Goal: Task Accomplishment & Management: Manage account settings

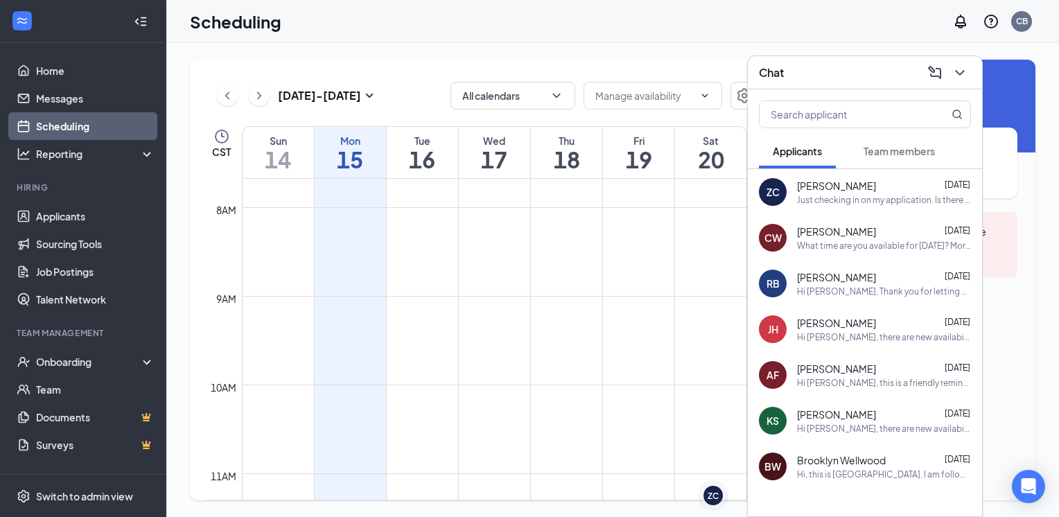
scroll to position [895, 0]
click at [956, 64] on button at bounding box center [960, 73] width 22 height 22
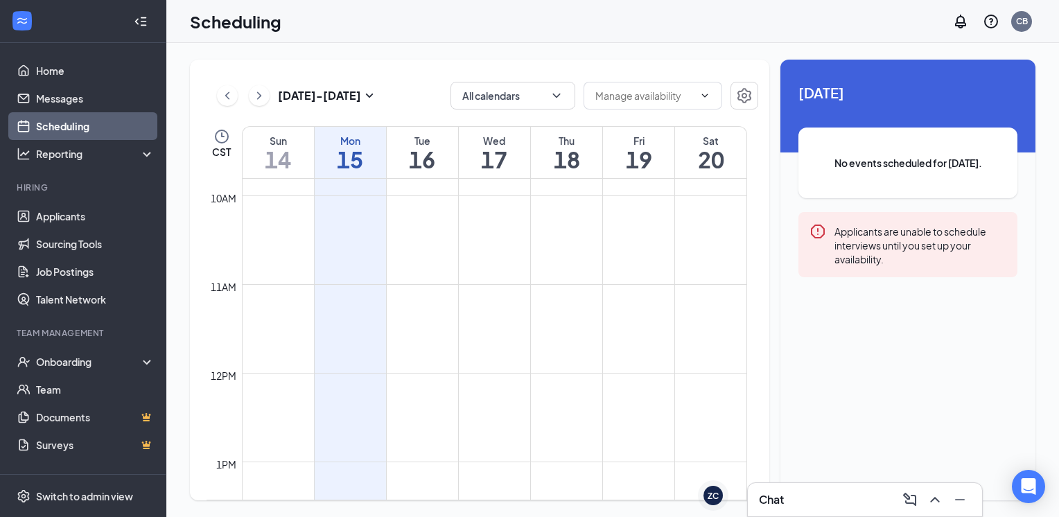
scroll to position [866, 0]
drag, startPoint x: 408, startPoint y: 293, endPoint x: 410, endPoint y: 326, distance: 33.4
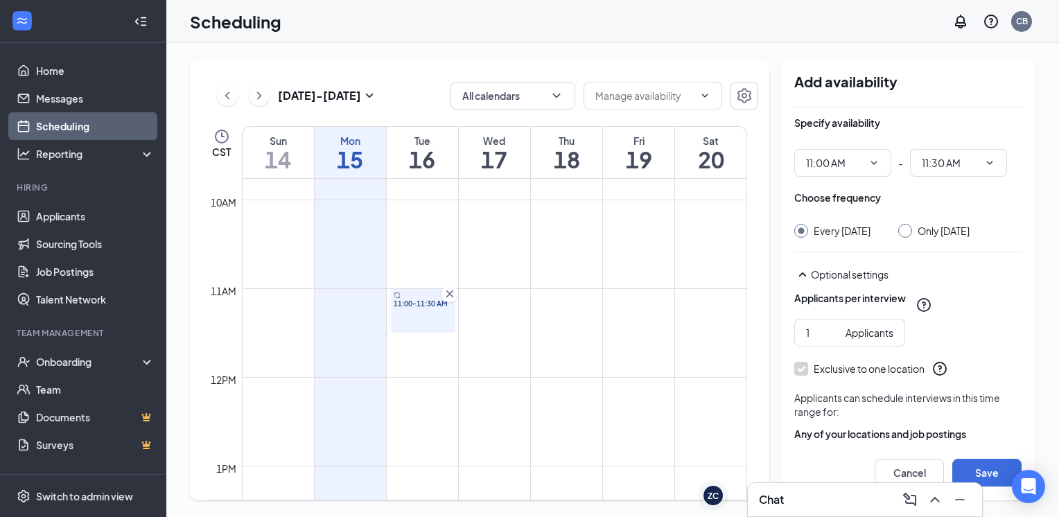
click at [906, 237] on div "Only [DATE]" at bounding box center [933, 231] width 71 height 14
click at [907, 235] on div at bounding box center [905, 231] width 14 height 14
click at [909, 234] on div at bounding box center [905, 231] width 14 height 14
click at [908, 229] on input "Only [DATE]" at bounding box center [903, 229] width 10 height 10
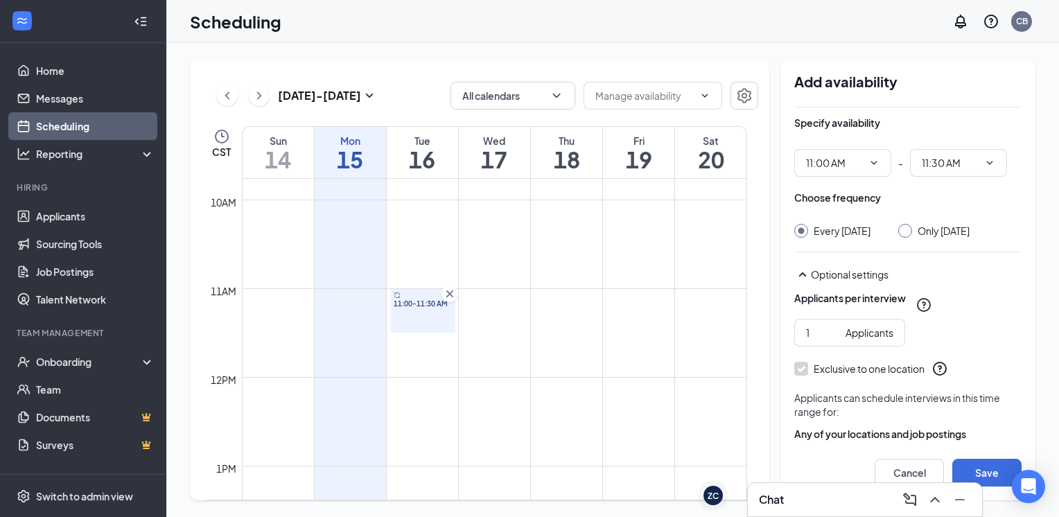
radio input "true"
radio input "false"
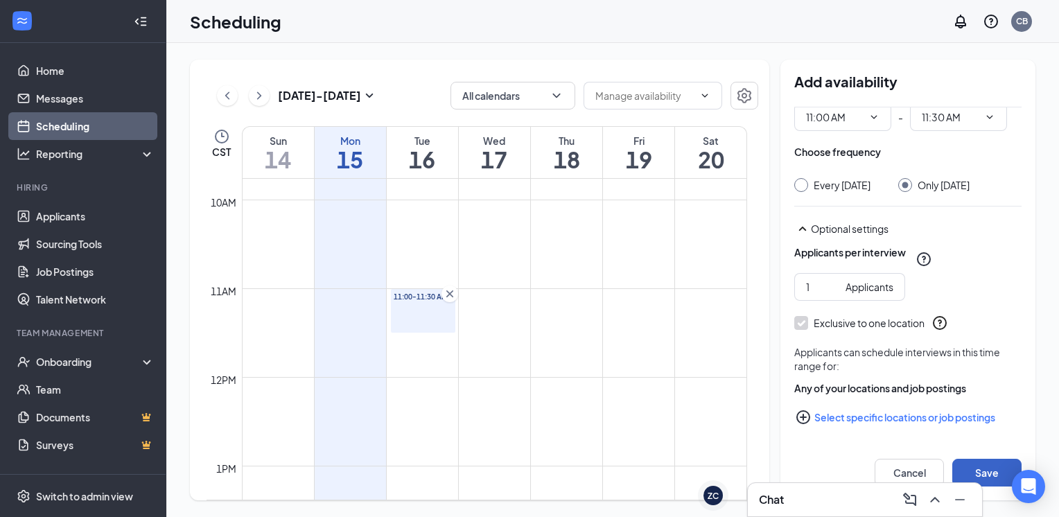
click at [984, 475] on button "Save" at bounding box center [986, 473] width 69 height 28
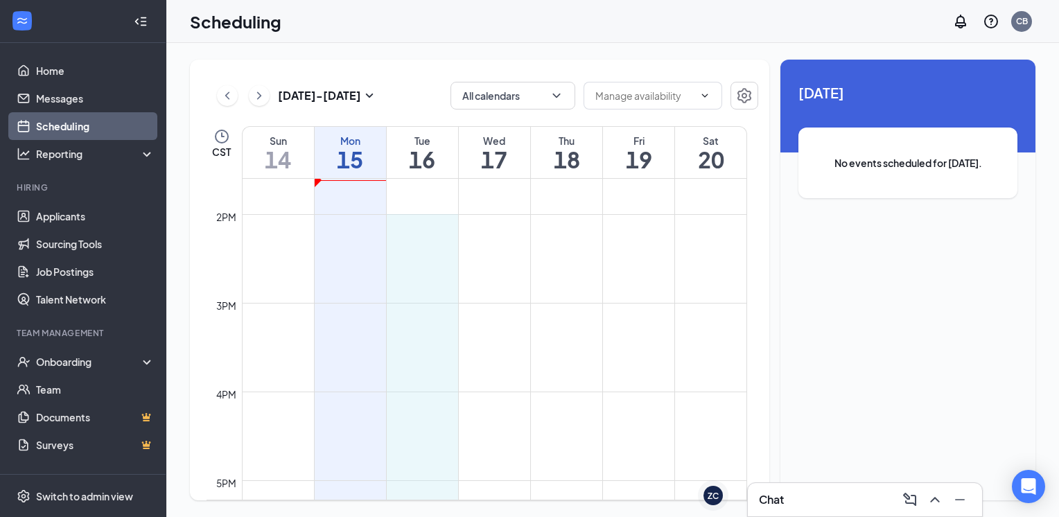
scroll to position [1225, 0]
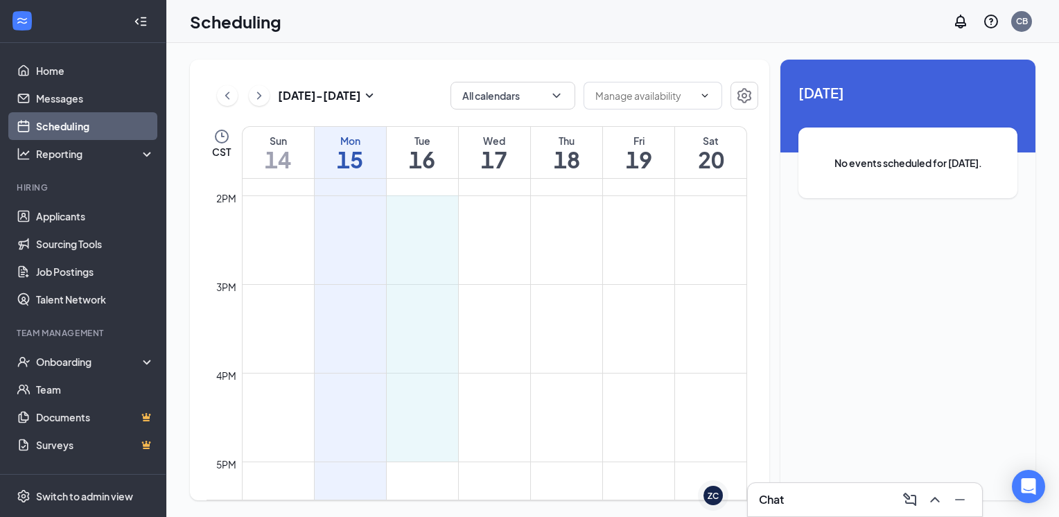
drag, startPoint x: 417, startPoint y: 243, endPoint x: 427, endPoint y: 452, distance: 209.6
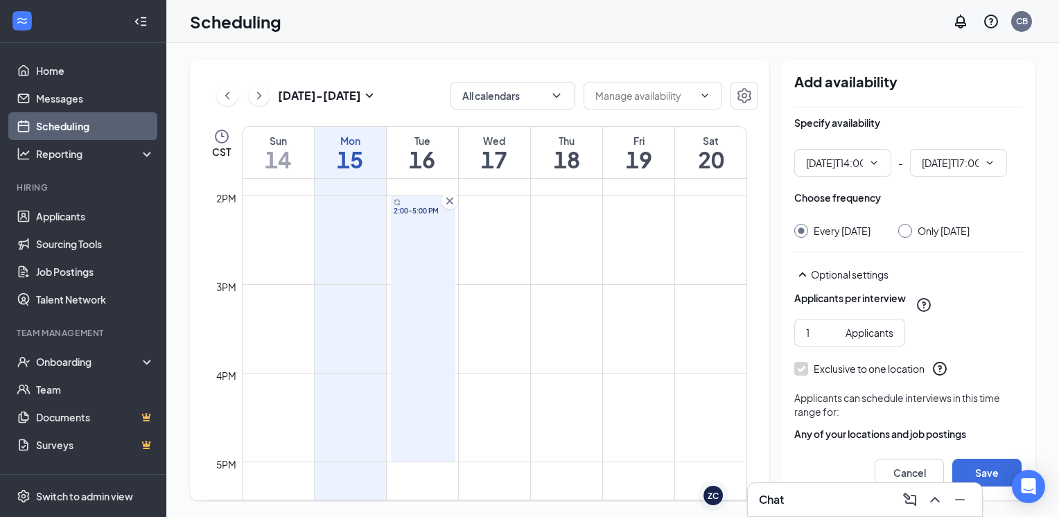
type input "02:00 PM"
type input "05:00 PM"
click at [907, 231] on input "Only [DATE]" at bounding box center [903, 229] width 10 height 10
radio input "true"
radio input "false"
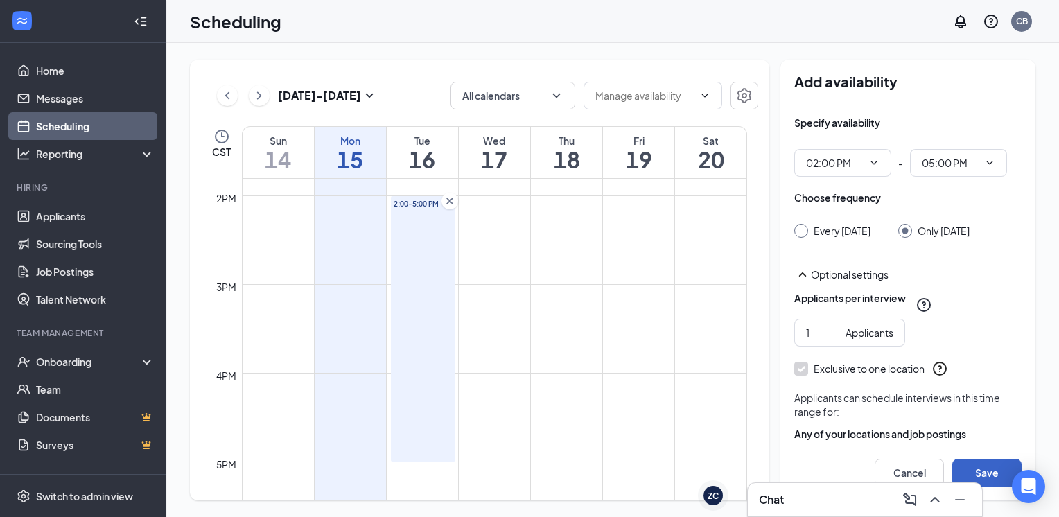
click at [977, 468] on button "Save" at bounding box center [986, 473] width 69 height 28
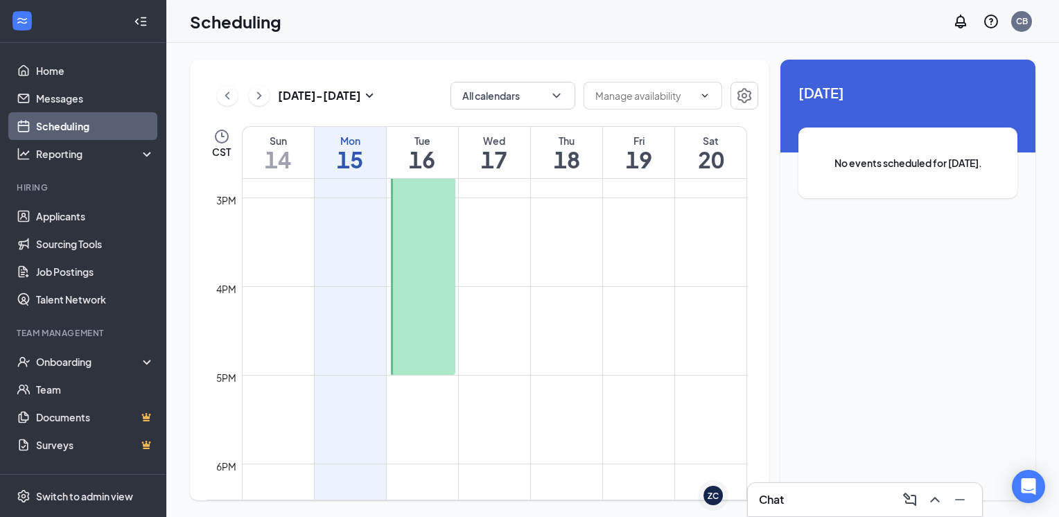
scroll to position [1316, 0]
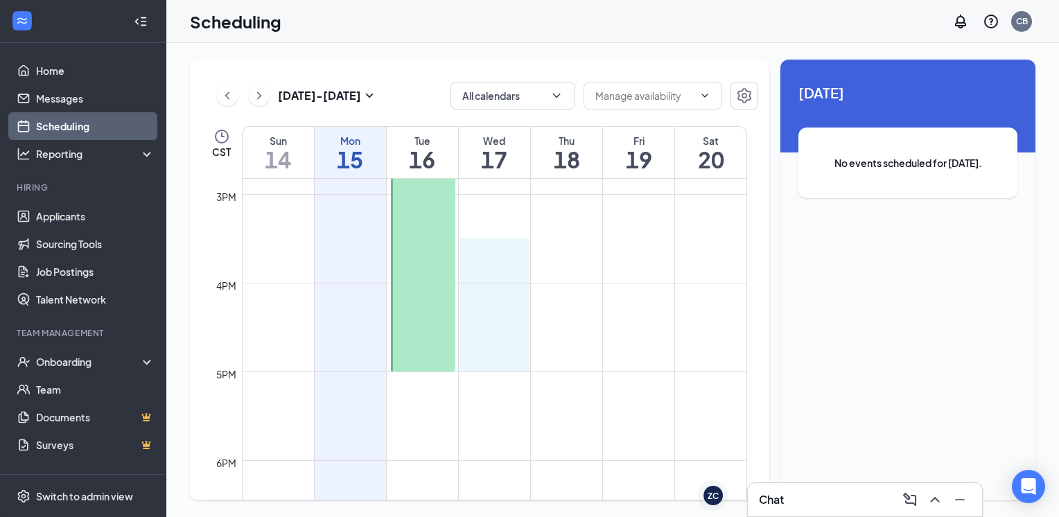
drag, startPoint x: 480, startPoint y: 240, endPoint x: 500, endPoint y: 358, distance: 119.5
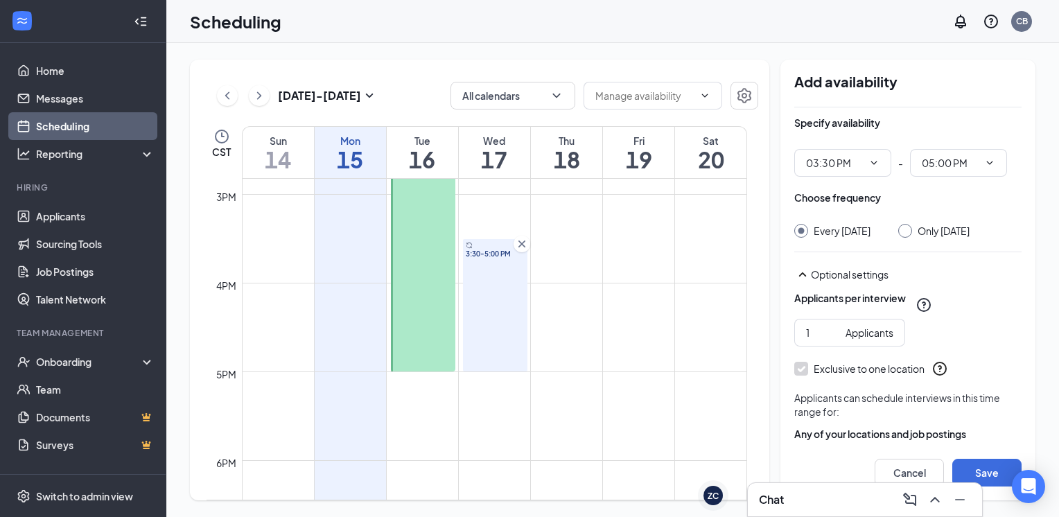
click at [908, 232] on input "Only [DATE]" at bounding box center [903, 229] width 10 height 10
radio input "true"
radio input "false"
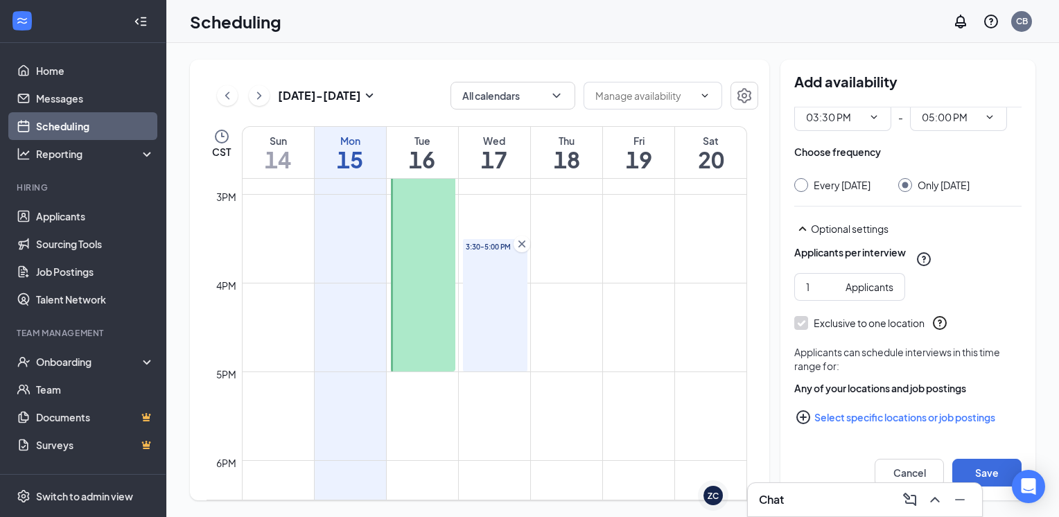
click at [973, 457] on div "Cancel Save" at bounding box center [907, 472] width 255 height 55
click at [979, 460] on button "Save" at bounding box center [986, 473] width 69 height 28
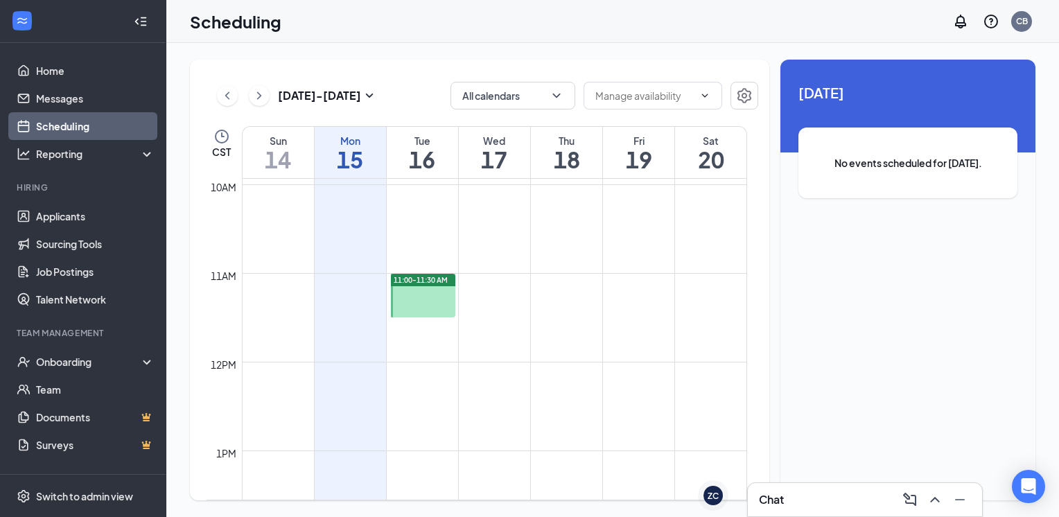
scroll to position [890, 0]
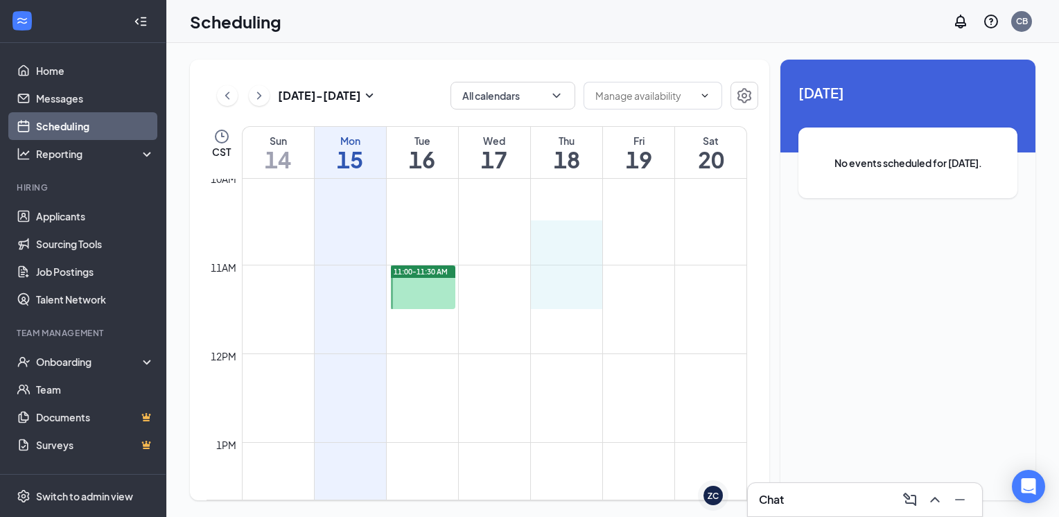
drag, startPoint x: 563, startPoint y: 232, endPoint x: 576, endPoint y: 292, distance: 61.0
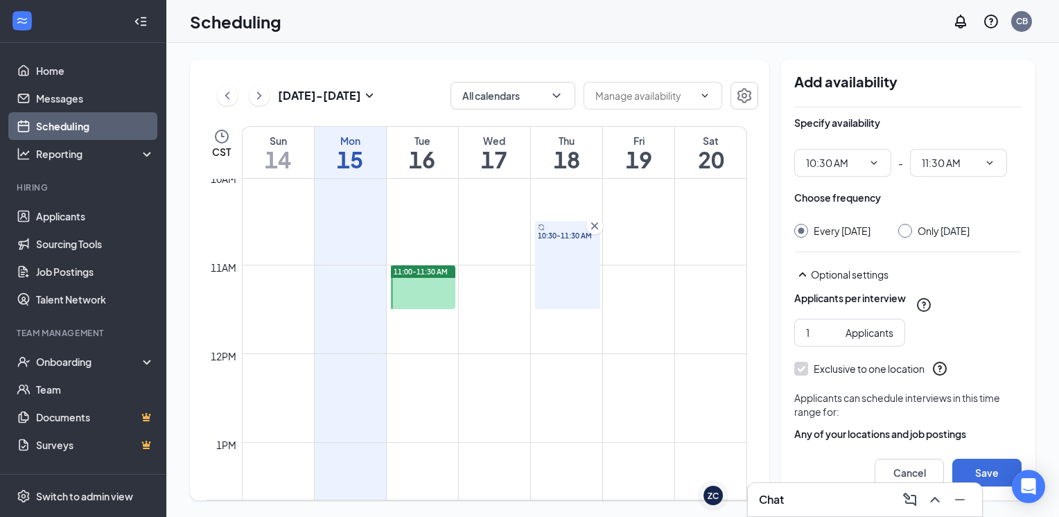
click at [908, 230] on input "Only [DATE]" at bounding box center [903, 229] width 10 height 10
radio input "true"
radio input "false"
click at [970, 475] on button "Save" at bounding box center [986, 473] width 69 height 28
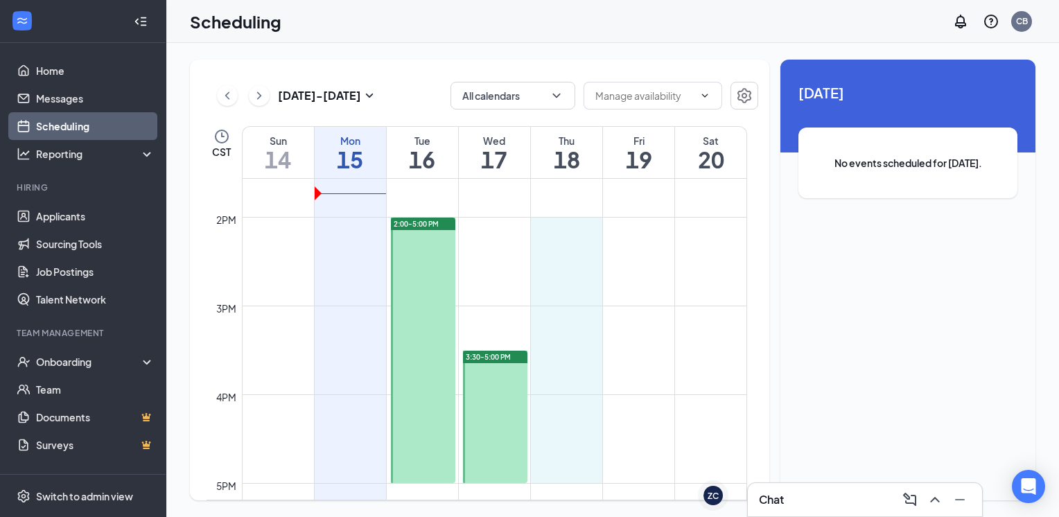
scroll to position [1209, 0]
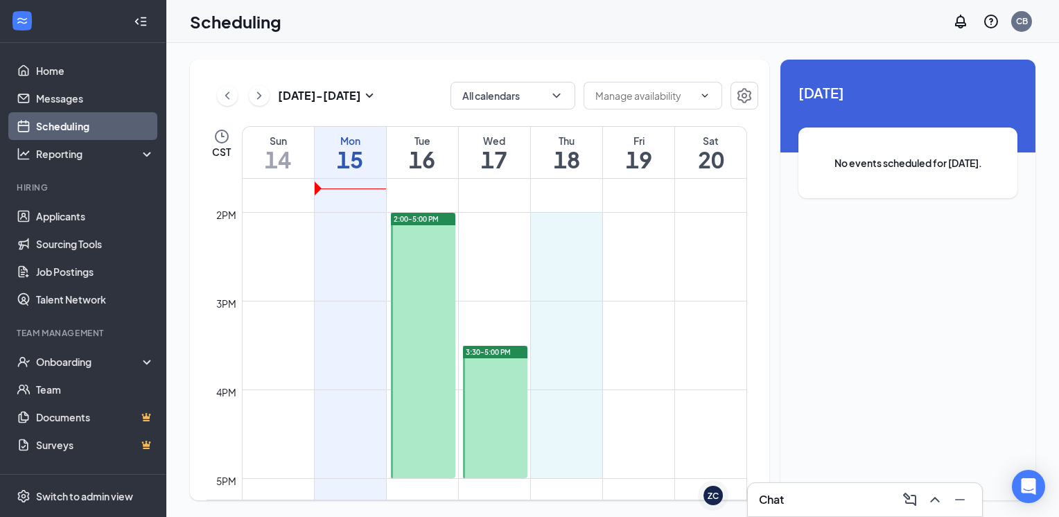
drag, startPoint x: 549, startPoint y: 268, endPoint x: 565, endPoint y: 459, distance: 192.0
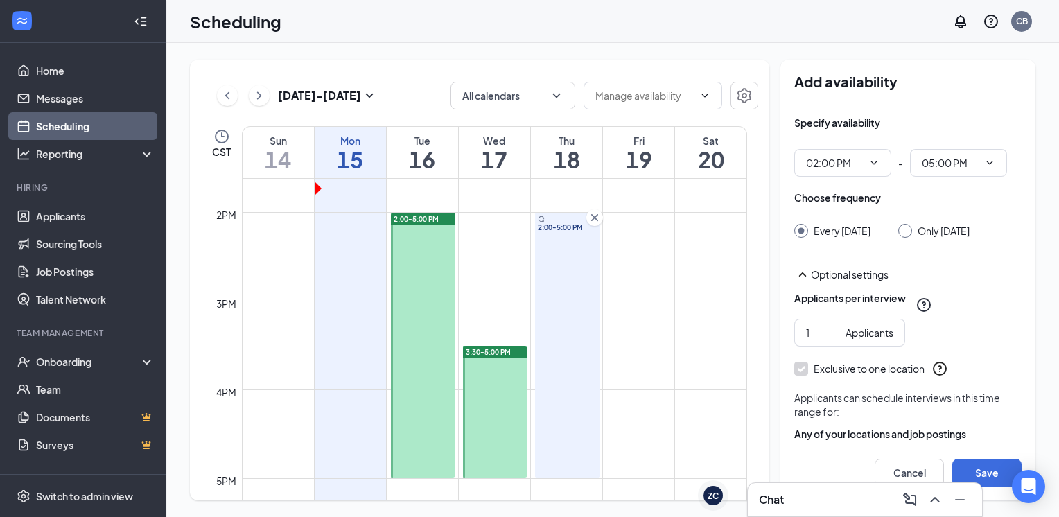
click at [912, 232] on div at bounding box center [905, 231] width 14 height 14
click at [907, 231] on input "Only [DATE]" at bounding box center [903, 229] width 10 height 10
radio input "true"
radio input "false"
click at [993, 470] on button "Save" at bounding box center [986, 473] width 69 height 28
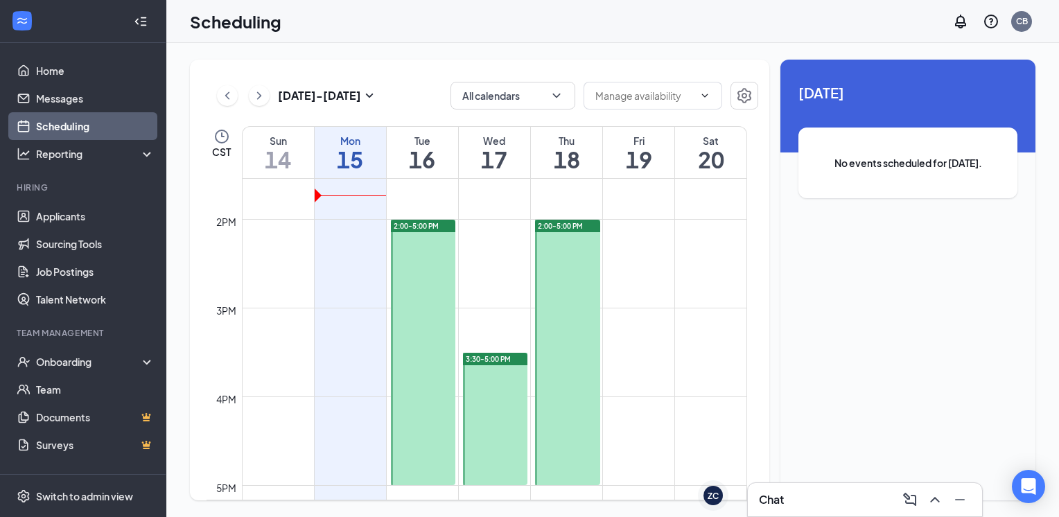
scroll to position [1205, 0]
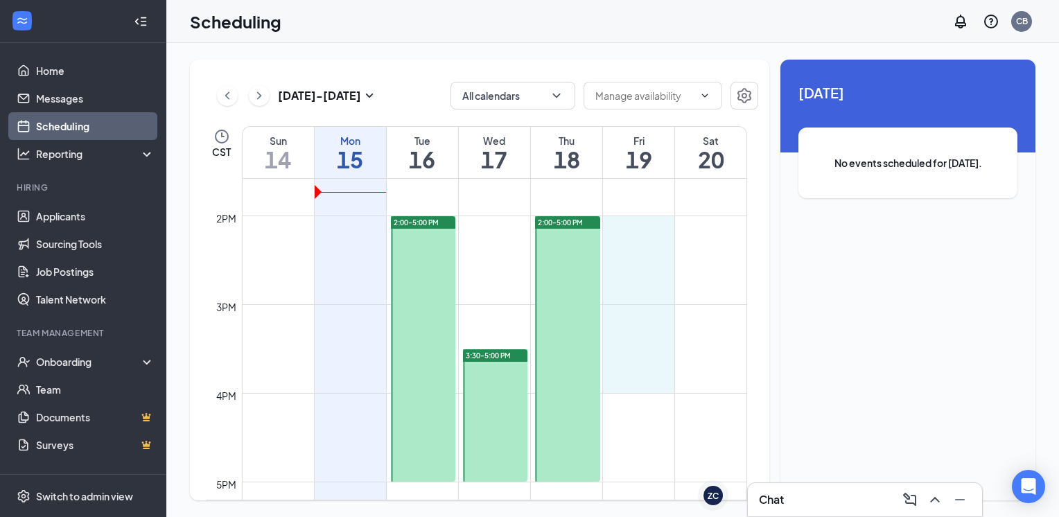
drag, startPoint x: 632, startPoint y: 222, endPoint x: 643, endPoint y: 384, distance: 162.6
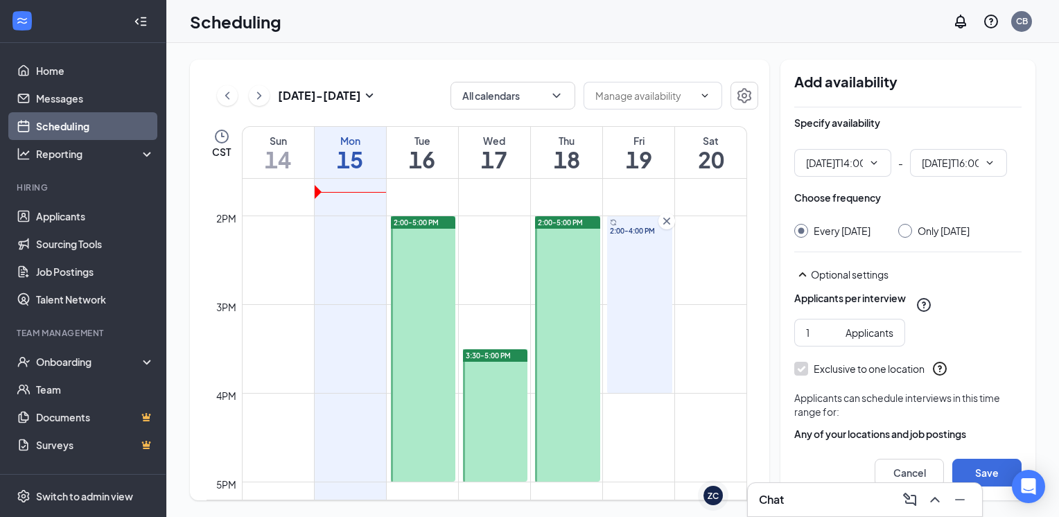
type input "02:00 PM"
type input "04:00 PM"
click at [907, 229] on div at bounding box center [905, 231] width 14 height 14
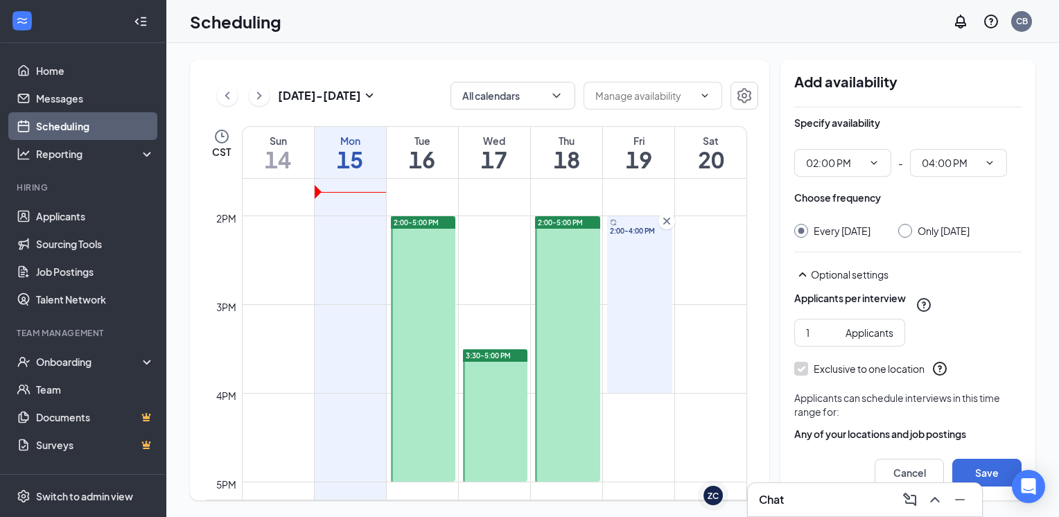
click at [907, 229] on div "Only [DATE]" at bounding box center [933, 231] width 71 height 14
click at [907, 229] on div at bounding box center [905, 231] width 14 height 14
click at [899, 228] on input "Only [DATE]" at bounding box center [903, 229] width 10 height 10
radio input "true"
radio input "false"
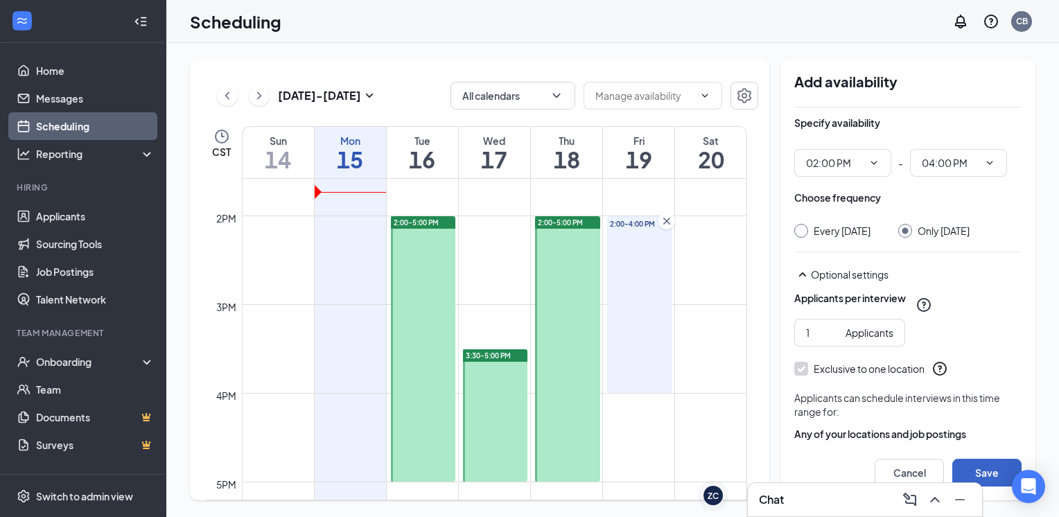
click at [994, 466] on button "Save" at bounding box center [986, 473] width 69 height 28
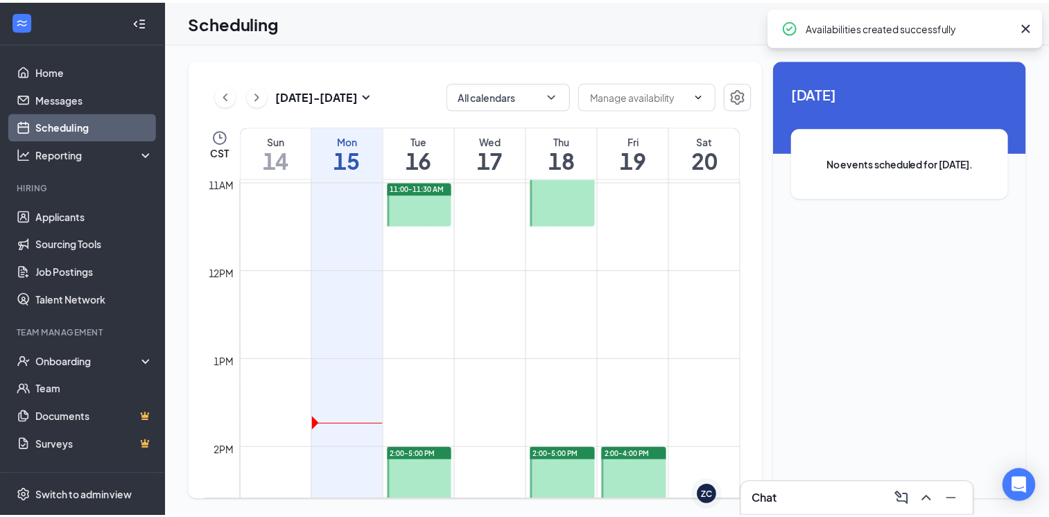
scroll to position [948, 0]
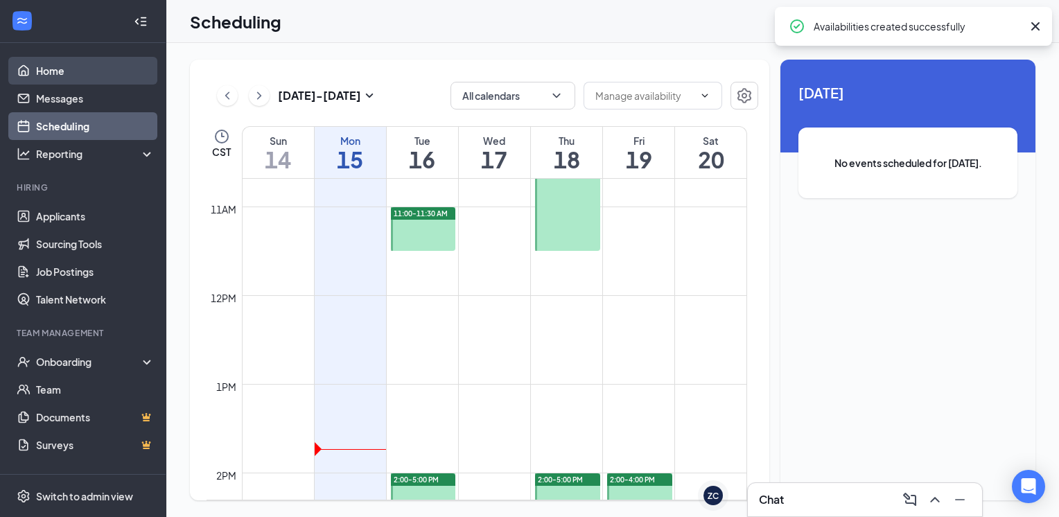
click at [61, 79] on link "Home" at bounding box center [95, 71] width 119 height 28
